Goal: Transaction & Acquisition: Purchase product/service

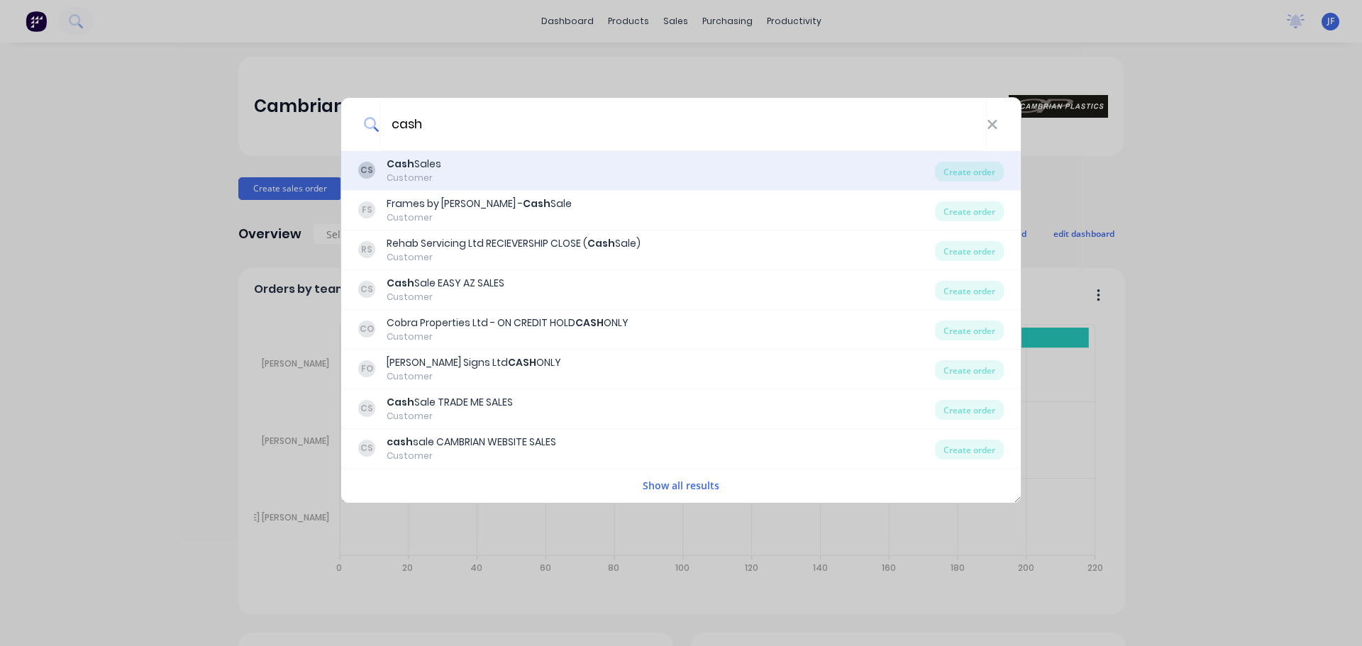
type input "cash"
click at [461, 165] on div "CS Cash Sales Customer" at bounding box center [646, 171] width 577 height 28
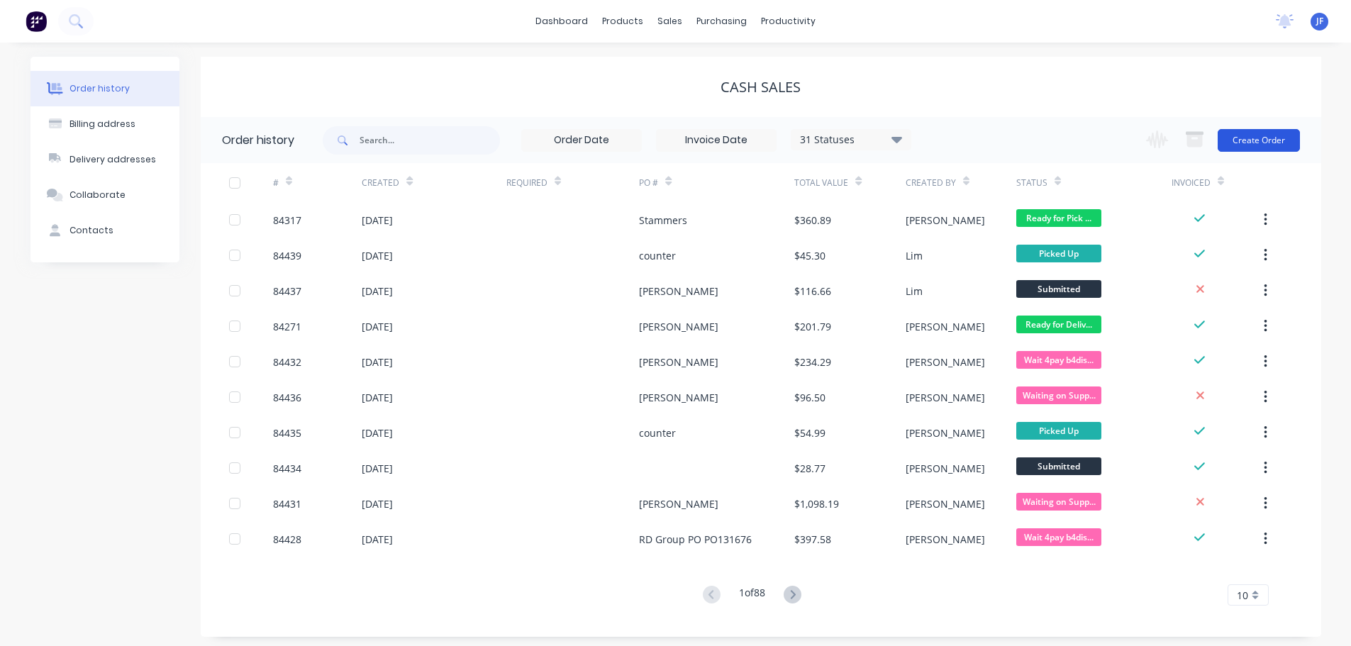
click at [1258, 146] on button "Create Order" at bounding box center [1259, 140] width 82 height 23
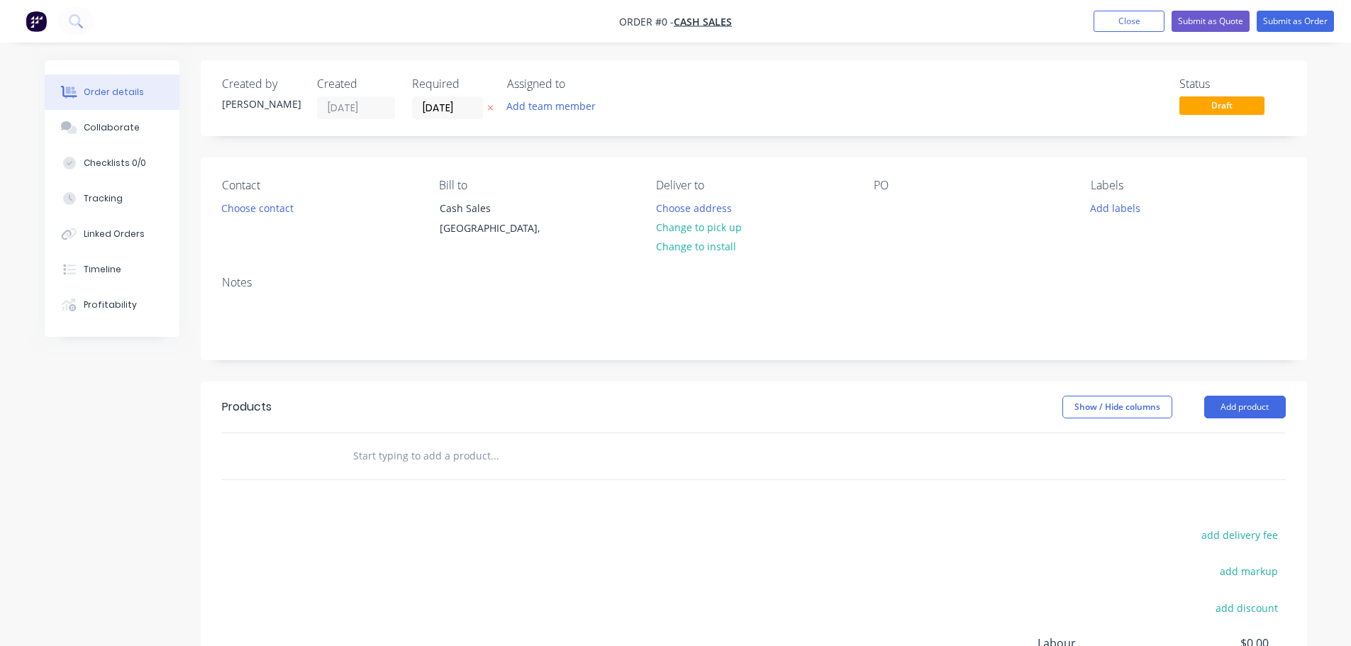
click at [493, 105] on icon at bounding box center [490, 108] width 6 height 9
click at [265, 203] on button "Choose contact" at bounding box center [256, 207] width 87 height 19
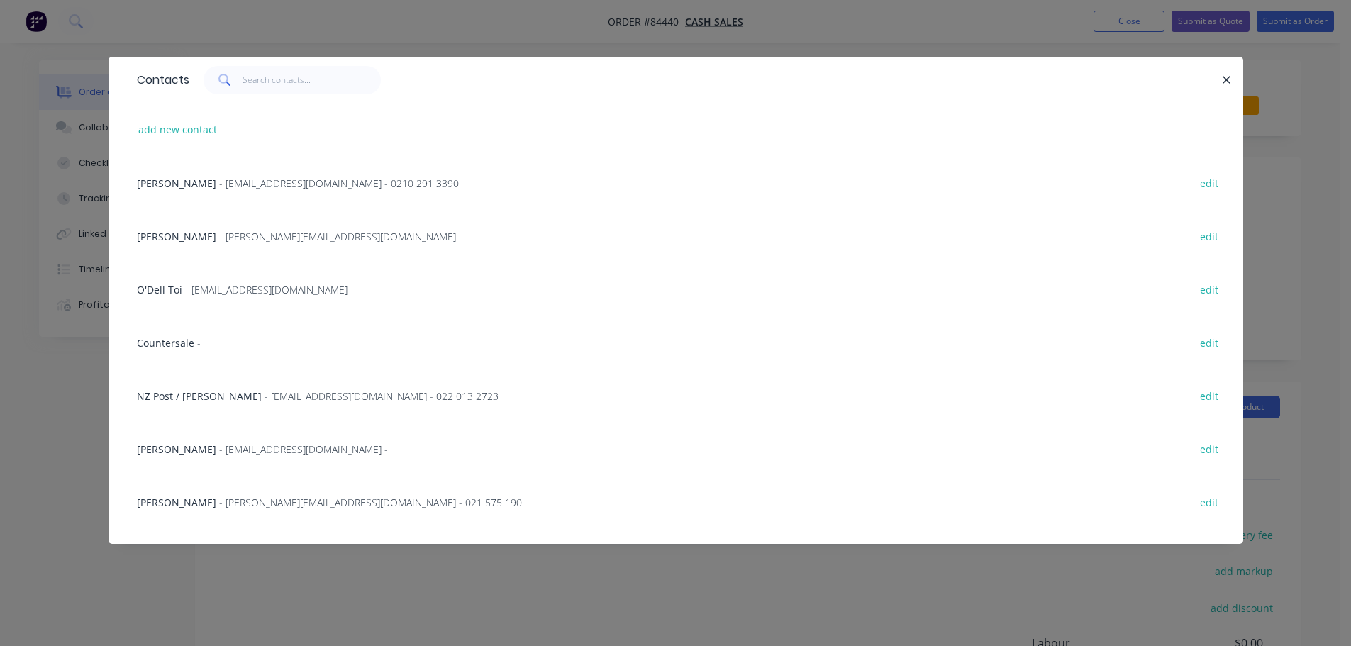
click at [228, 329] on div "Countersale - edit" at bounding box center [676, 342] width 1092 height 53
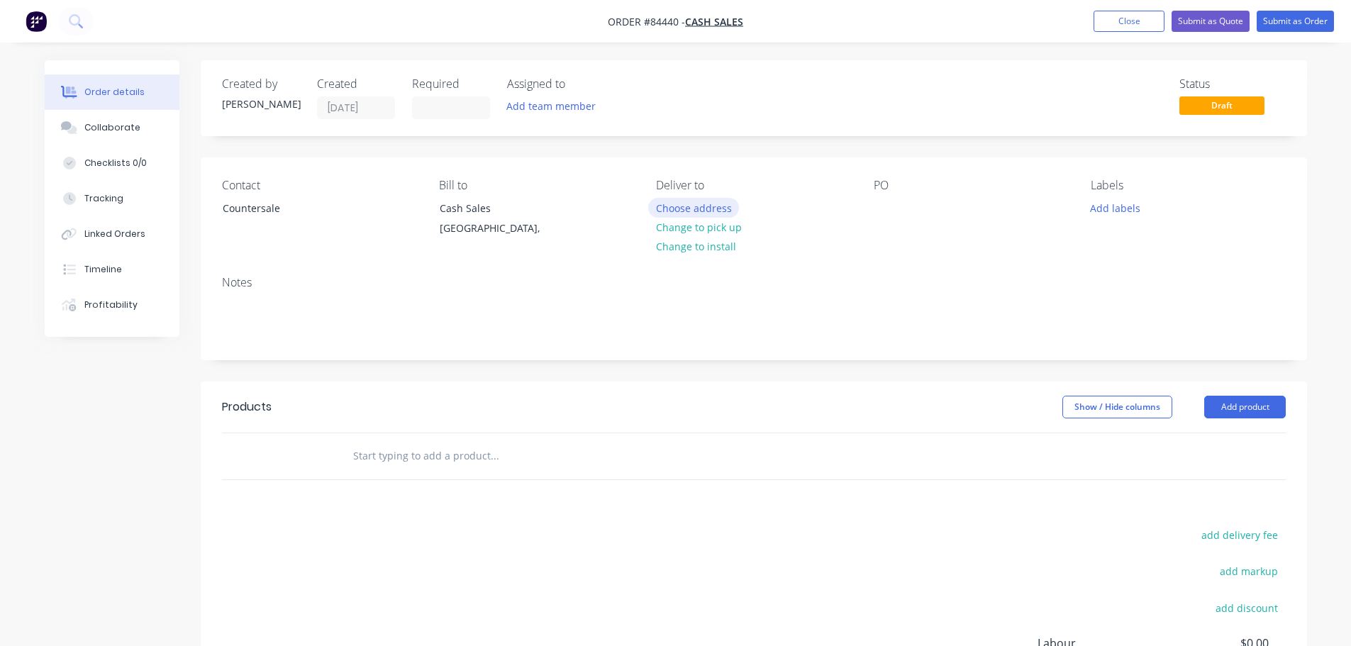
click at [718, 213] on button "Choose address" at bounding box center [693, 207] width 91 height 19
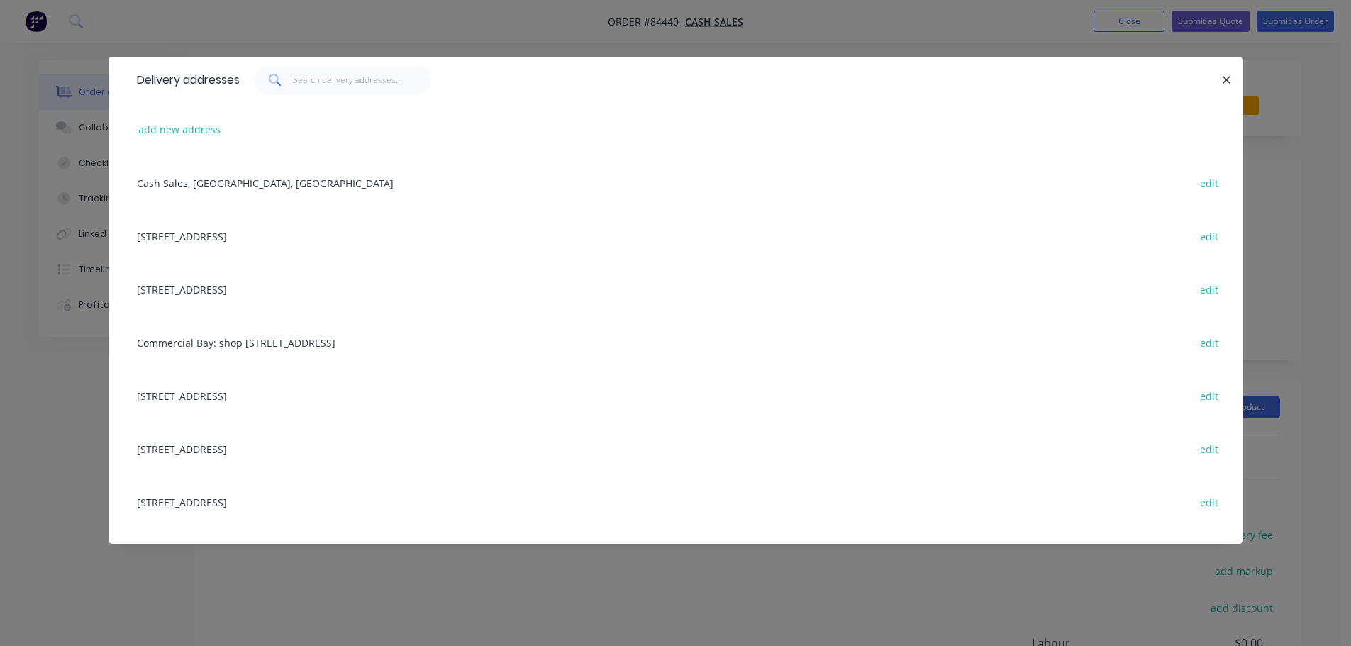
drag, startPoint x: 214, startPoint y: 3, endPoint x: 235, endPoint y: 25, distance: 30.6
click at [215, 4] on div "Delivery addresses add new address Cash Sales, [GEOGRAPHIC_DATA], [GEOGRAPHIC_D…" at bounding box center [675, 323] width 1351 height 646
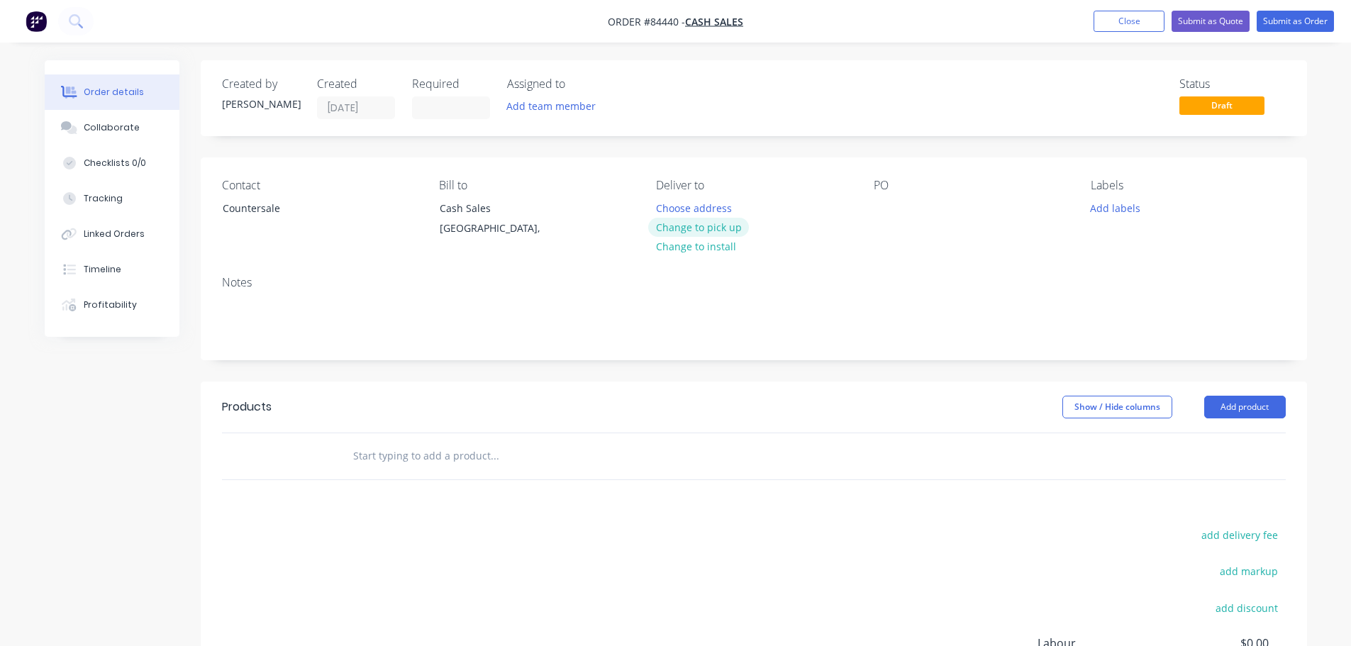
click at [733, 228] on button "Change to pick up" at bounding box center [698, 227] width 101 height 19
click at [884, 206] on div at bounding box center [885, 208] width 23 height 21
click at [540, 460] on input "text" at bounding box center [494, 456] width 284 height 28
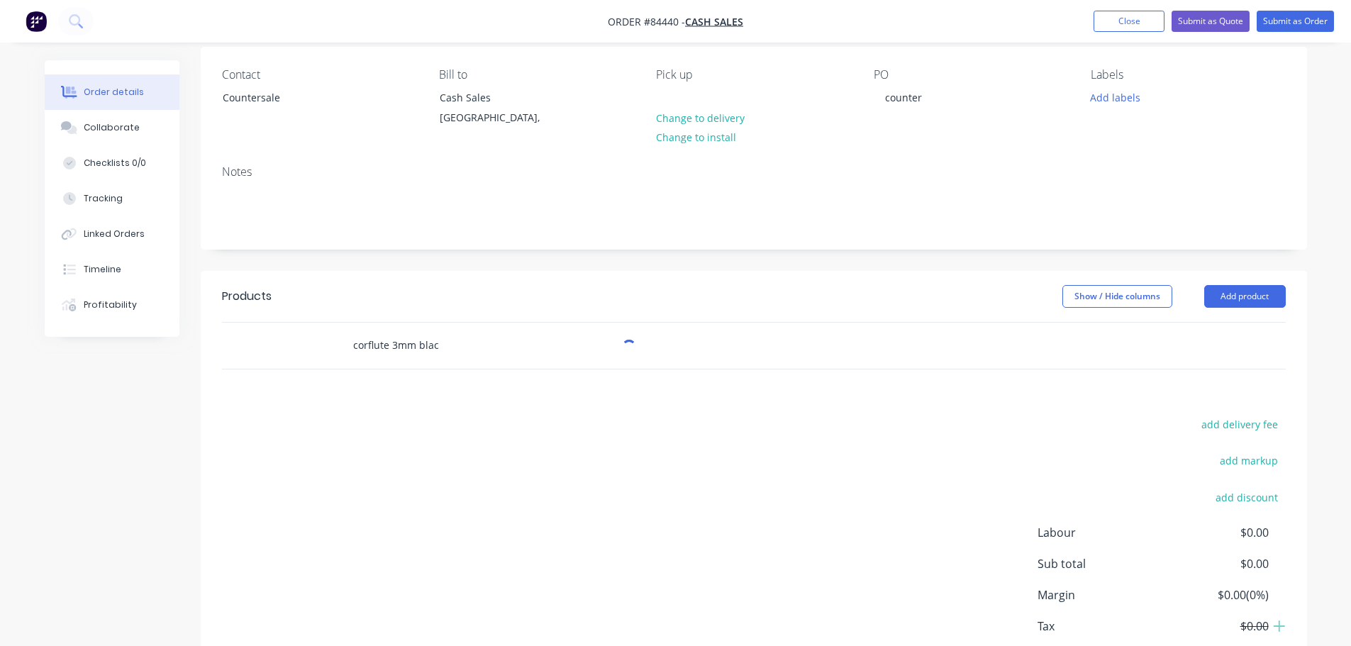
scroll to position [196, 0]
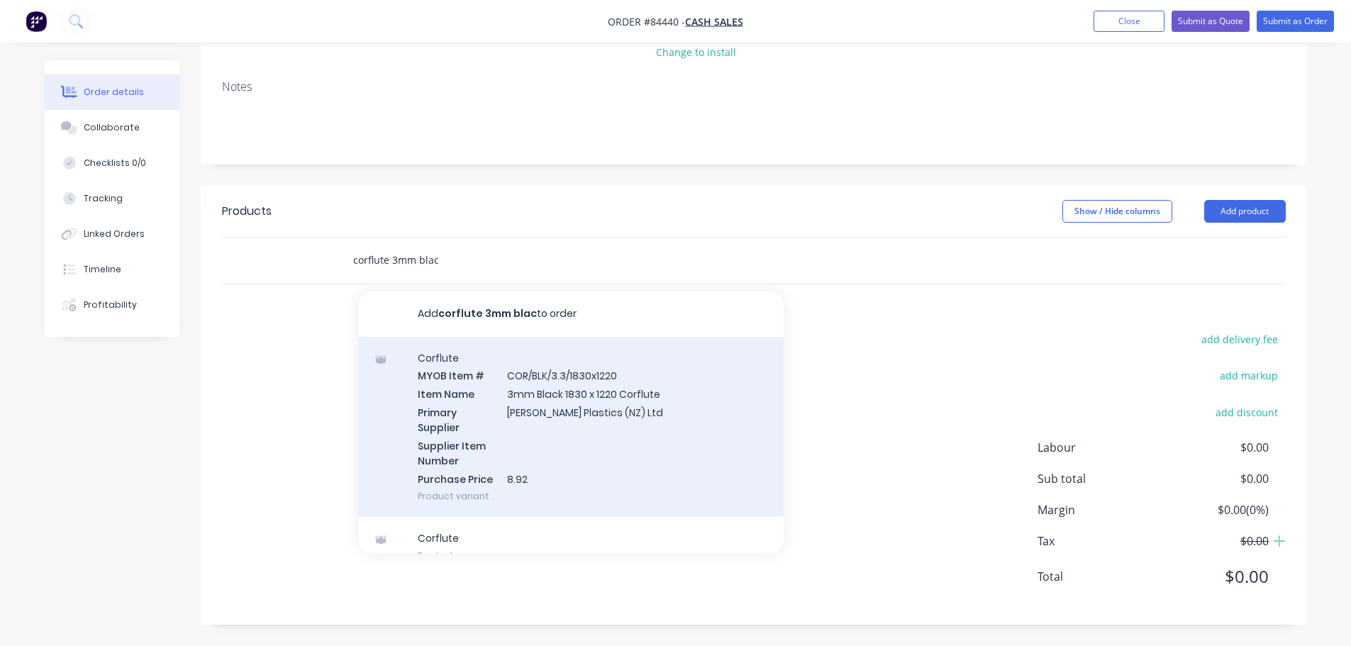
type input "corflute 3mm blac"
click at [570, 436] on div "Corflute MYOB Item # COR/BLK/3.3/1830x1220 Item Name 3mm Black 1830 x 1220 Corf…" at bounding box center [571, 427] width 426 height 181
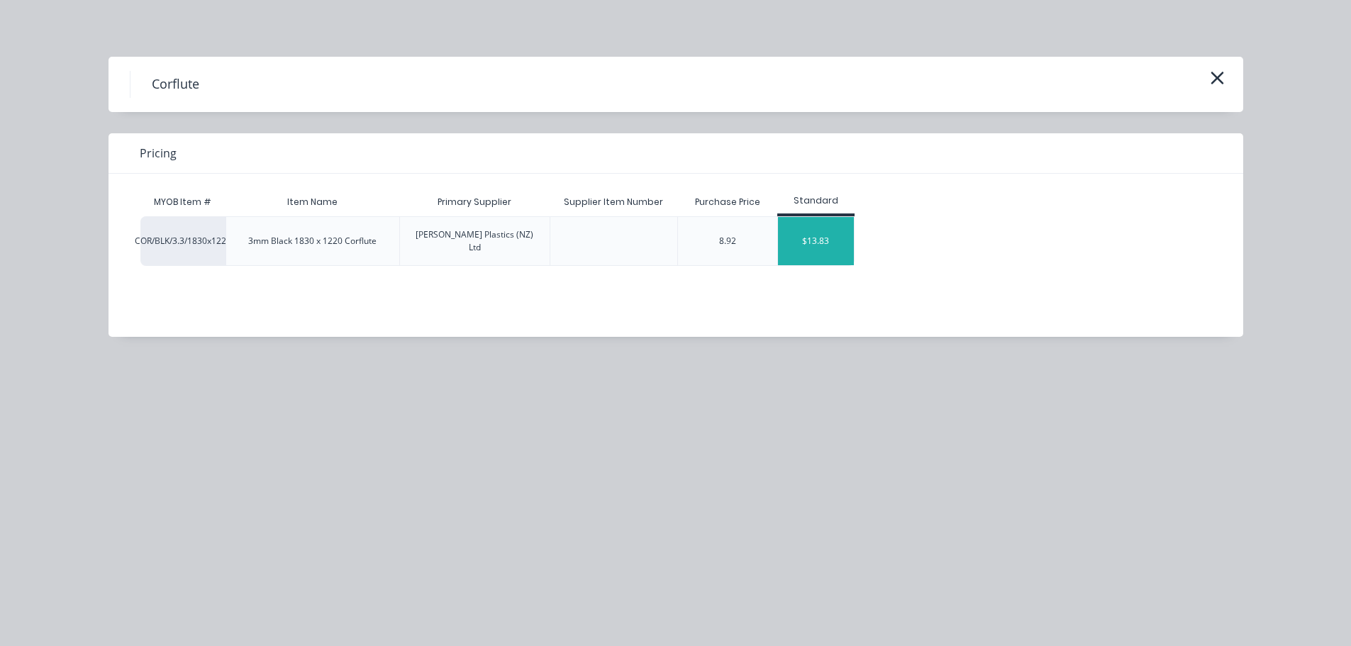
click at [838, 245] on div "$13.83" at bounding box center [816, 241] width 76 height 48
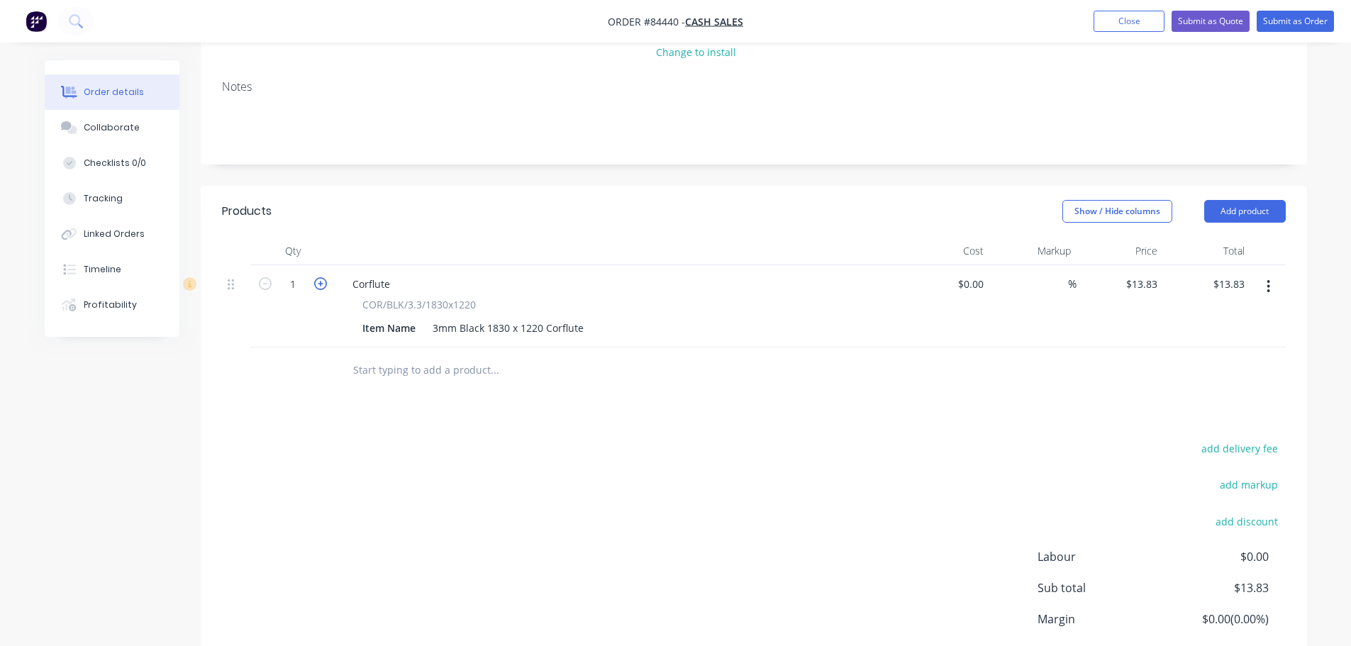
click at [320, 283] on icon "button" at bounding box center [320, 283] width 13 height 13
type input "2"
type input "$27.66"
click at [684, 413] on div "Products Show / Hide columns Add product Qty Cost Markup Price Total 2 Corflute…" at bounding box center [754, 460] width 1106 height 548
click at [1296, 15] on button "Submit as Order" at bounding box center [1295, 21] width 77 height 21
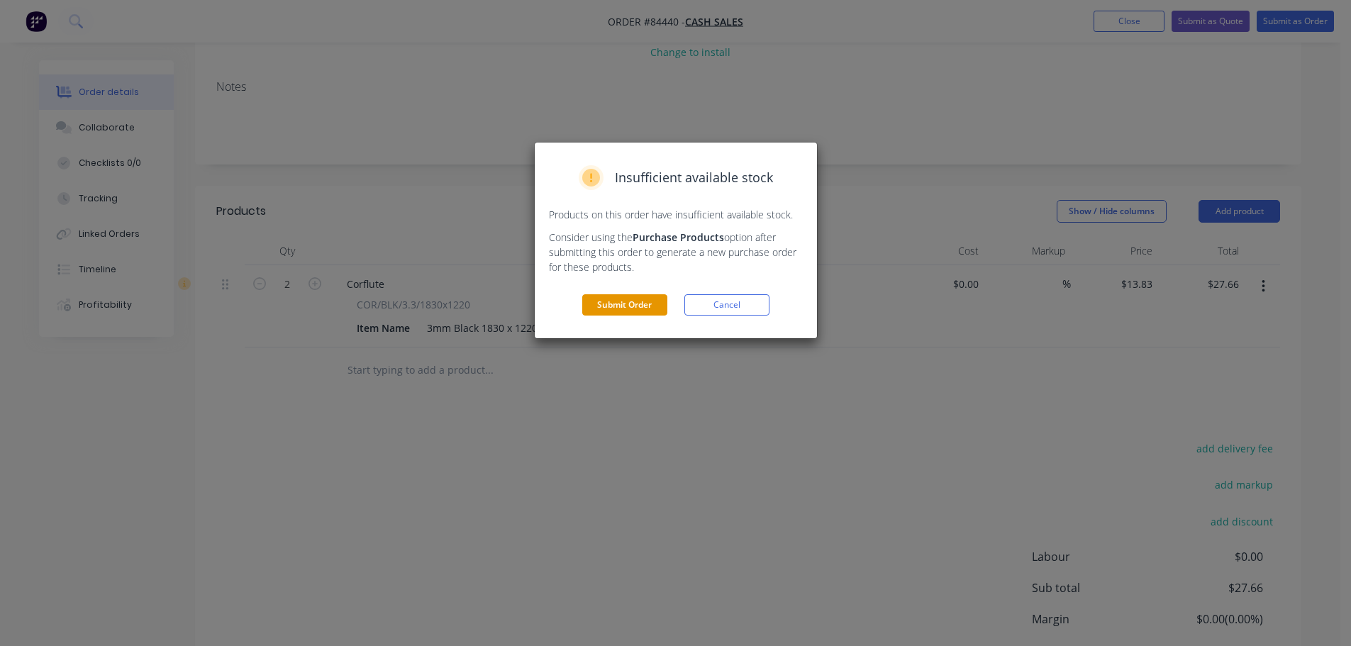
click at [633, 300] on button "Submit Order" at bounding box center [624, 304] width 85 height 21
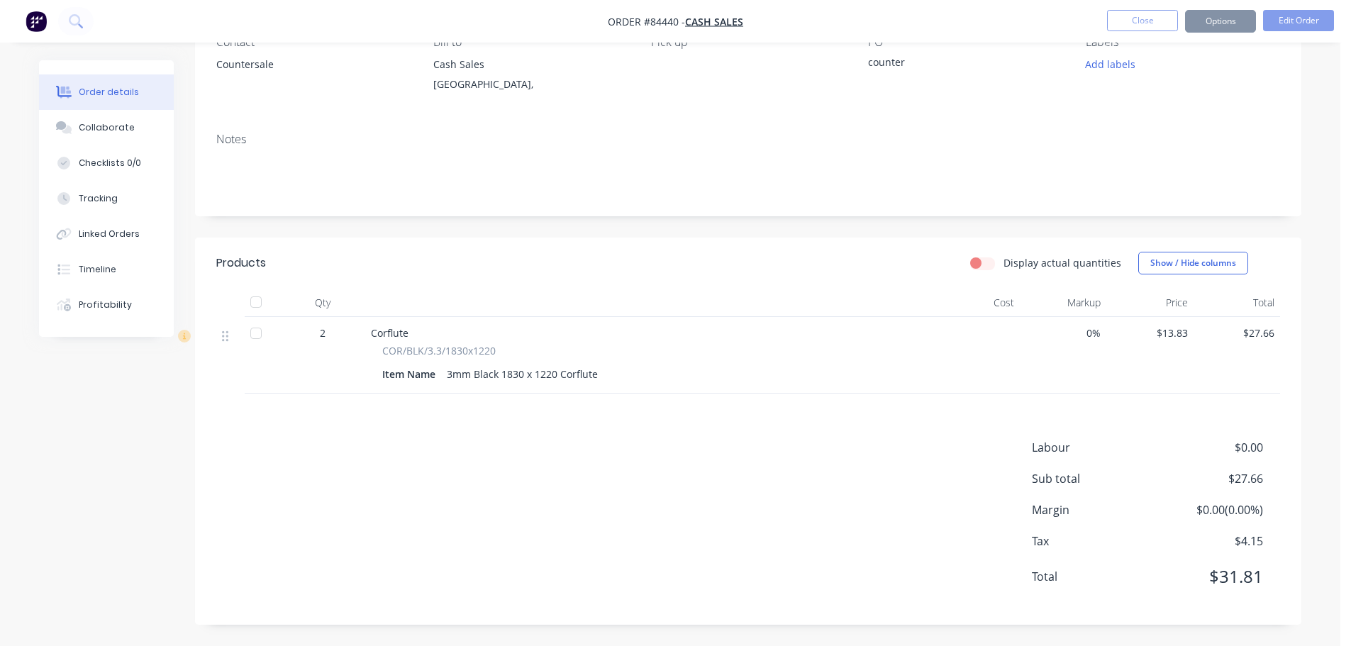
scroll to position [143, 0]
click at [1227, 23] on button "Options" at bounding box center [1220, 21] width 71 height 23
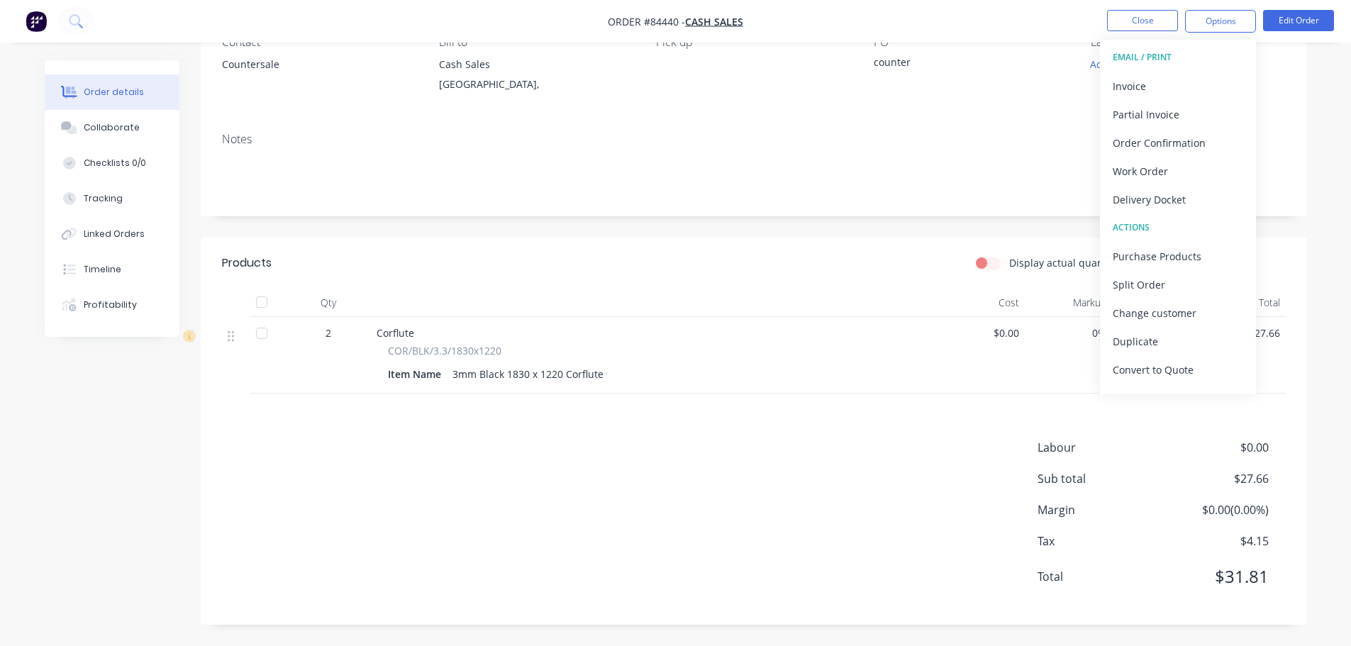
click at [1203, 70] on button "EMAIL / PRINT" at bounding box center [1178, 57] width 156 height 28
click at [1199, 83] on div "Invoice" at bounding box center [1178, 86] width 130 height 21
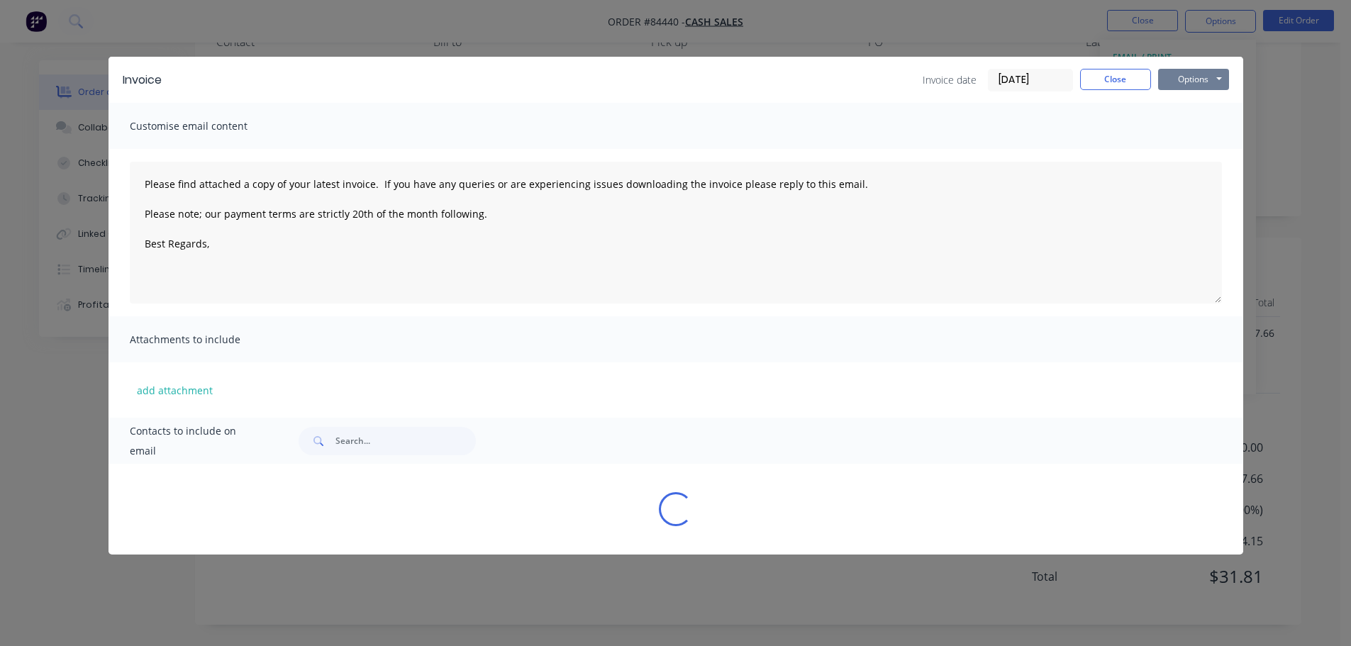
click at [1188, 74] on button "Options" at bounding box center [1193, 79] width 71 height 21
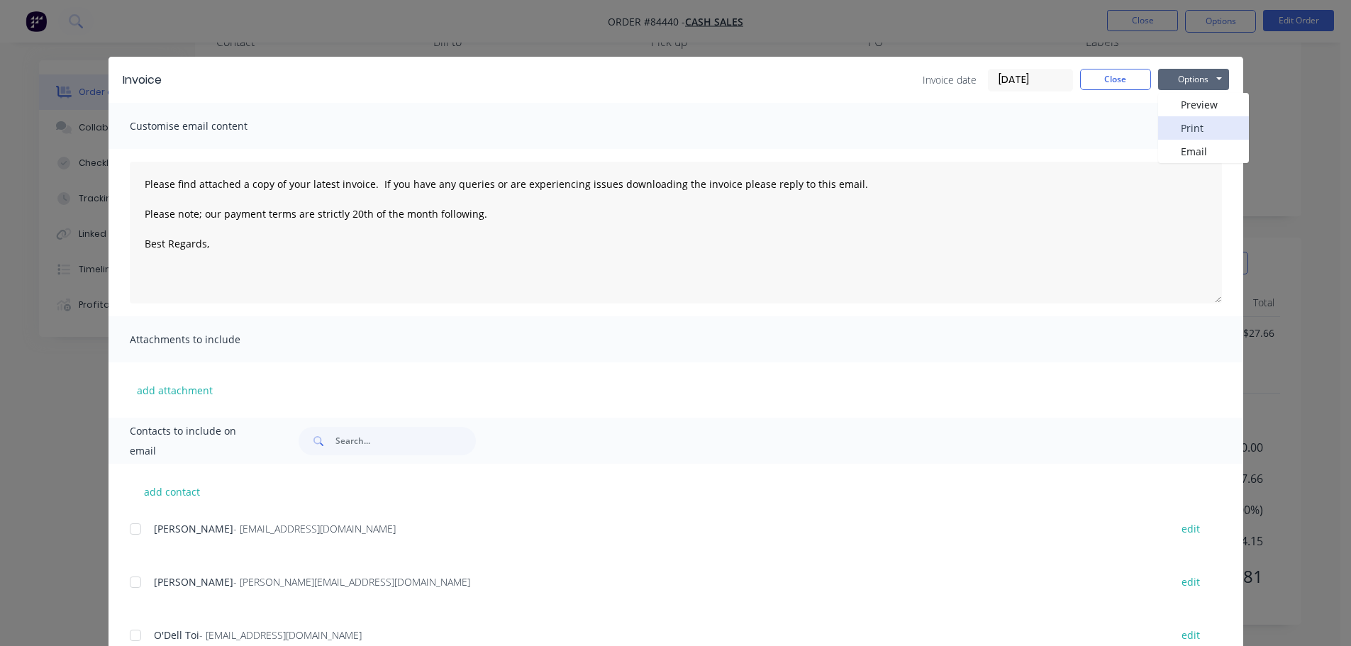
click at [1187, 122] on button "Print" at bounding box center [1203, 127] width 91 height 23
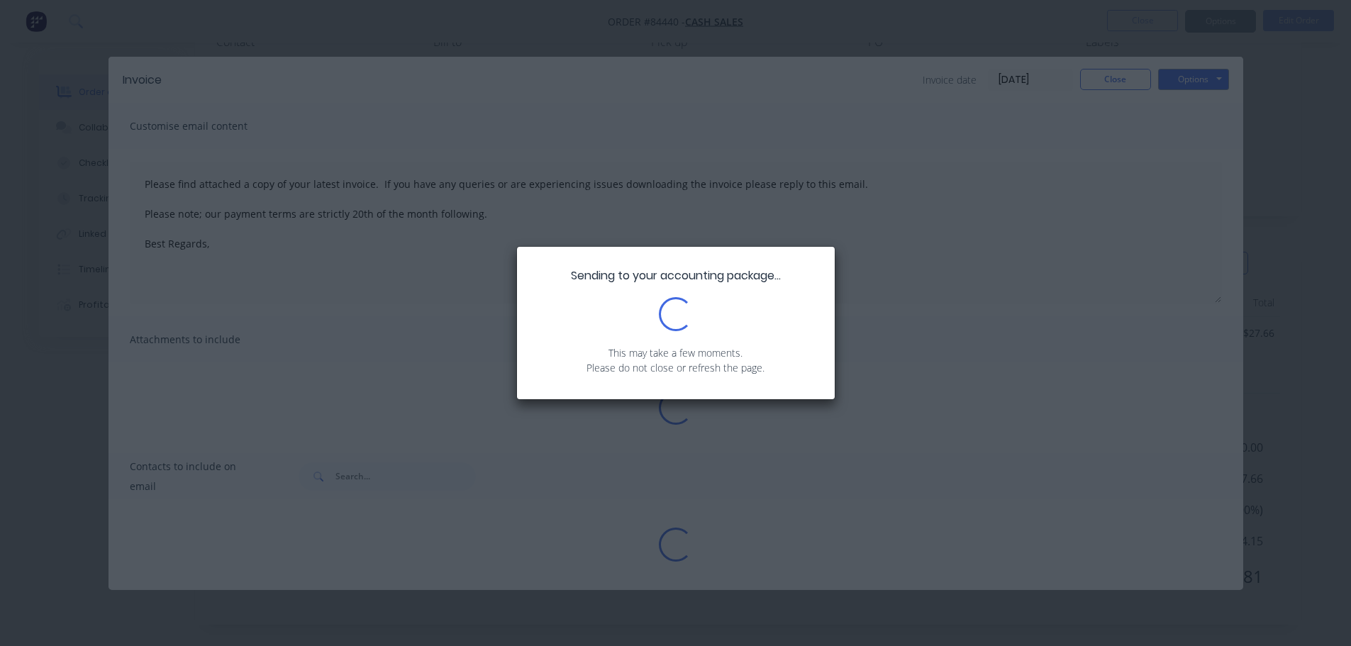
type textarea "Please find attached a copy of your latest invoice. If you have any queries or …"
